Goal: Task Accomplishment & Management: Manage account settings

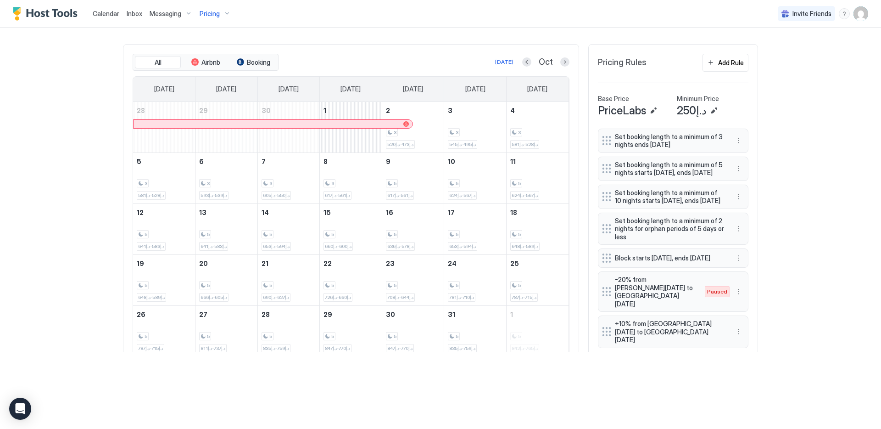
scroll to position [176, 528]
click at [522, 65] on button "Previous month" at bounding box center [526, 61] width 9 height 9
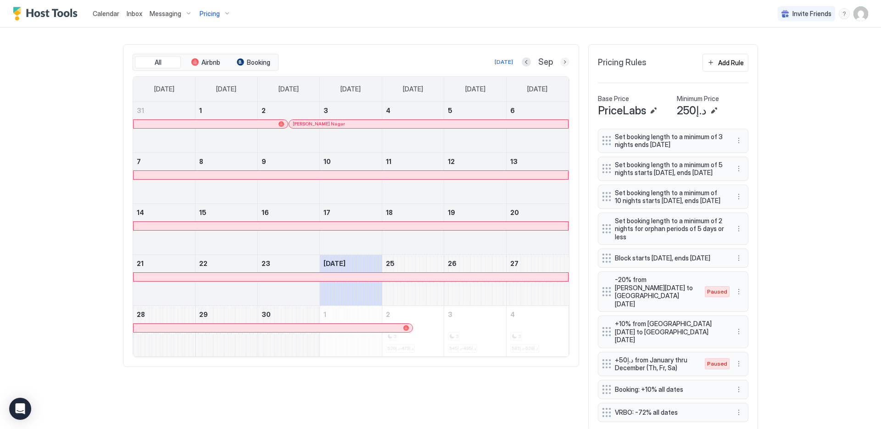
click at [564, 61] on button "Next month" at bounding box center [564, 61] width 9 height 9
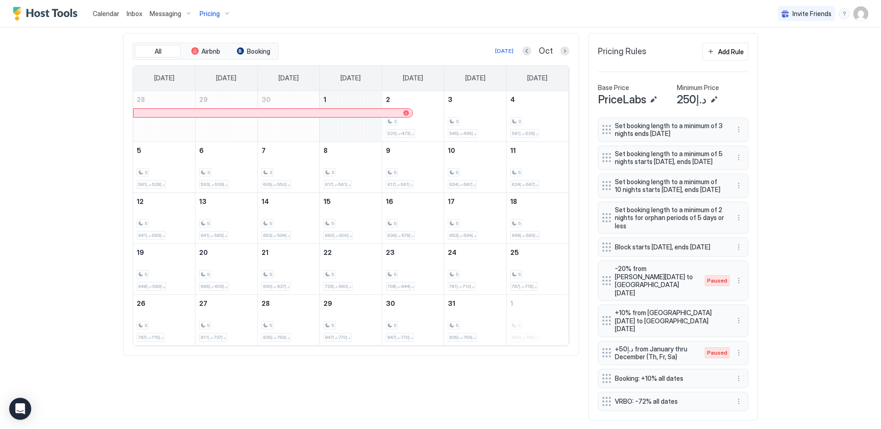
scroll to position [289, 0]
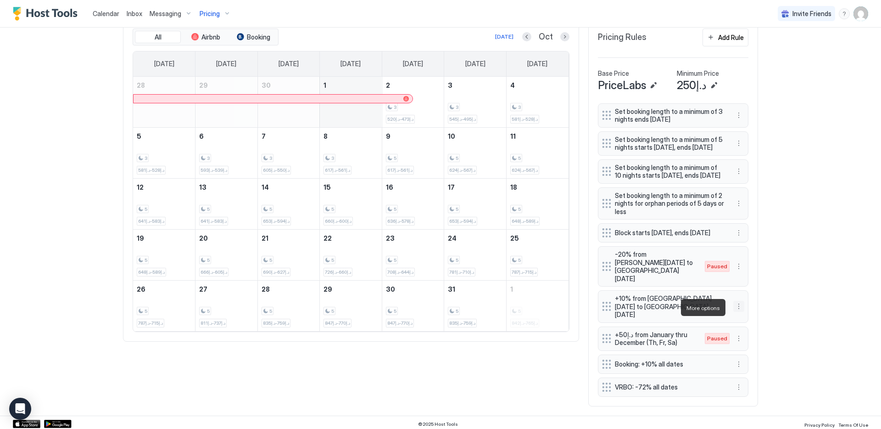
click at [693, 308] on button "More options" at bounding box center [738, 306] width 11 height 11
click at [693, 317] on div "Edit" at bounding box center [744, 320] width 20 height 7
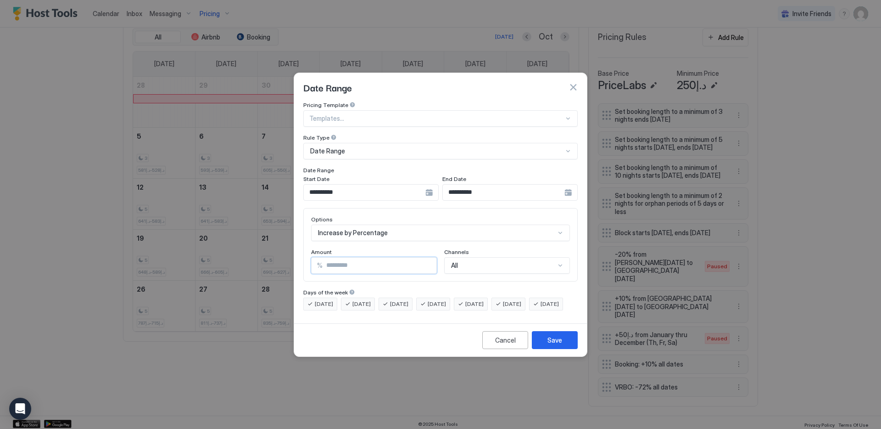
drag, startPoint x: 378, startPoint y: 253, endPoint x: 186, endPoint y: 238, distance: 192.9
click at [198, 238] on div "**********" at bounding box center [440, 214] width 881 height 429
type input "*"
click at [556, 342] on button "Save" at bounding box center [555, 340] width 46 height 18
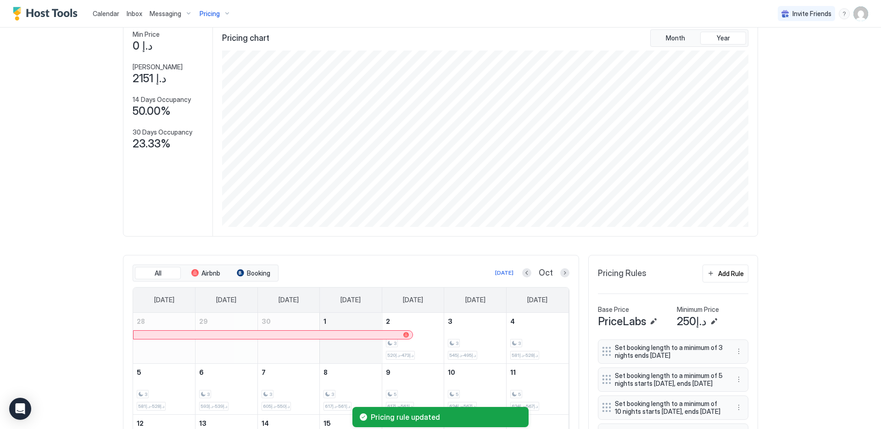
scroll to position [0, 0]
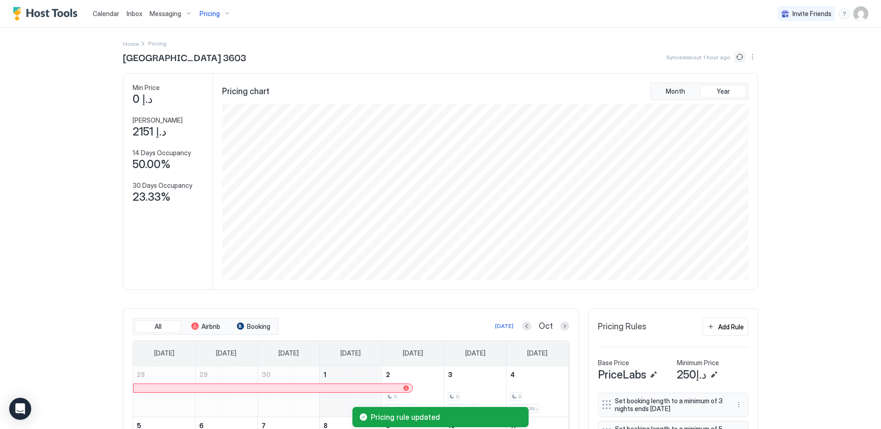
click at [693, 60] on button "Sync prices" at bounding box center [739, 56] width 11 height 11
click at [220, 17] on div "Pricing" at bounding box center [215, 14] width 39 height 16
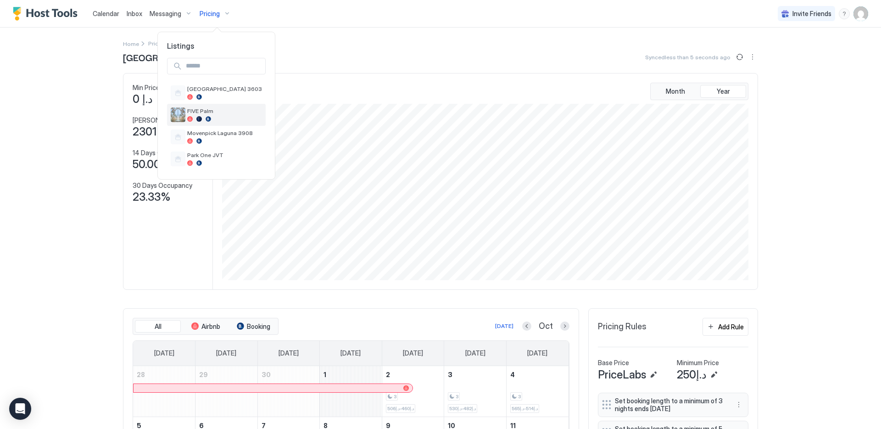
click at [208, 120] on div at bounding box center [209, 119] width 6 height 6
